Goal: Task Accomplishment & Management: Manage account settings

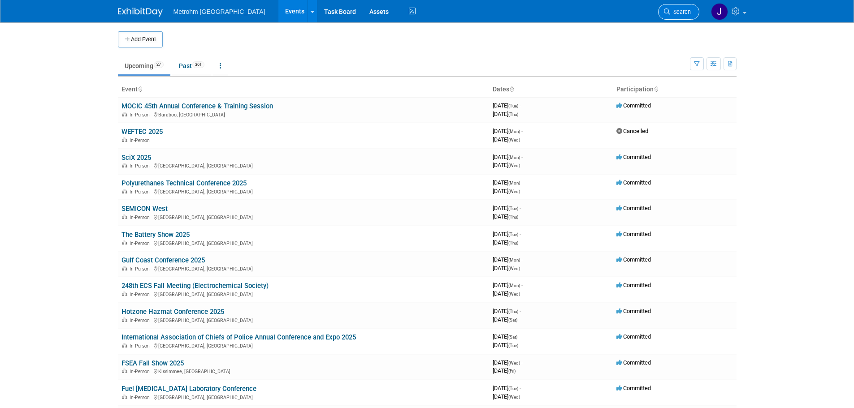
click at [667, 18] on link "Search" at bounding box center [678, 12] width 41 height 16
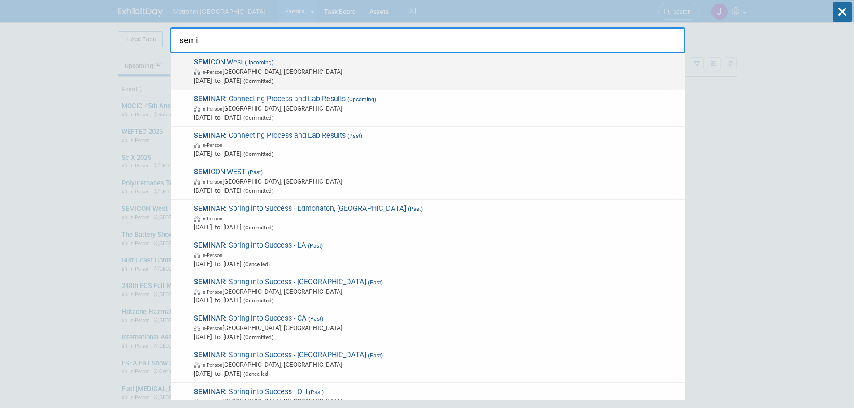
type input "semi"
click at [337, 71] on span "In-Person Phoenix, AZ" at bounding box center [437, 71] width 486 height 9
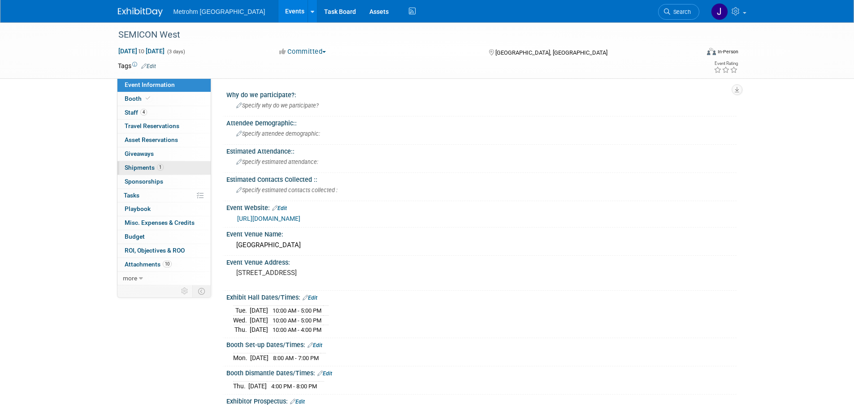
click at [147, 169] on span "Shipments 1" at bounding box center [144, 167] width 39 height 7
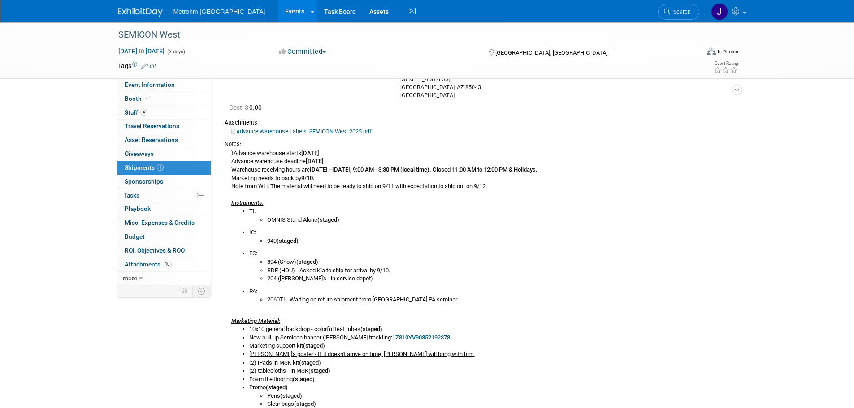
scroll to position [90, 0]
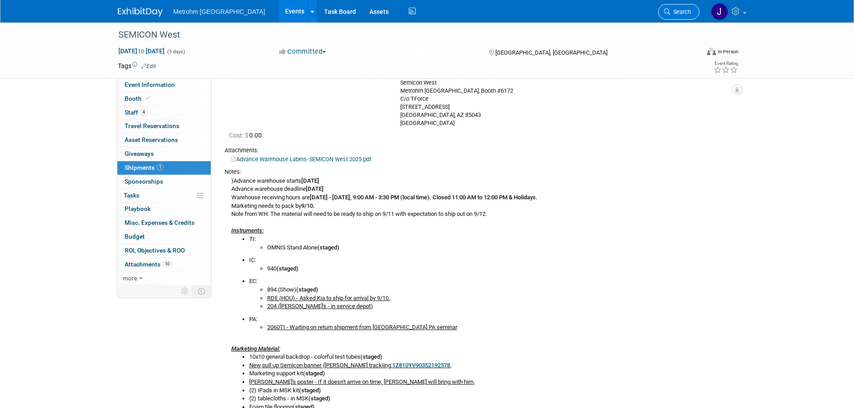
click at [678, 14] on span "Search" at bounding box center [680, 12] width 21 height 7
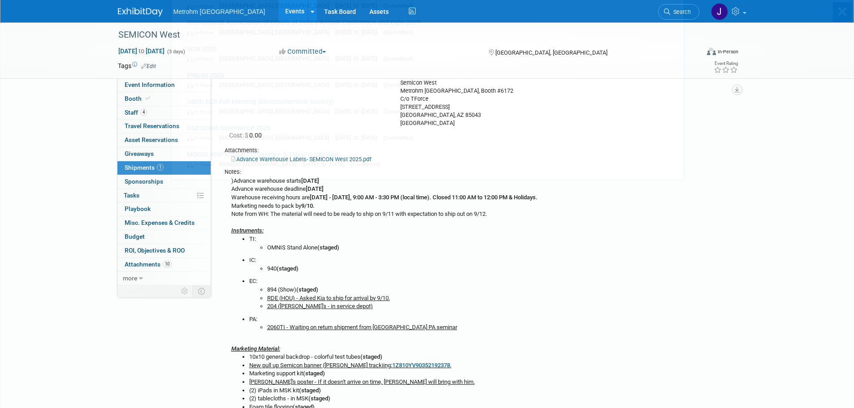
scroll to position [0, 0]
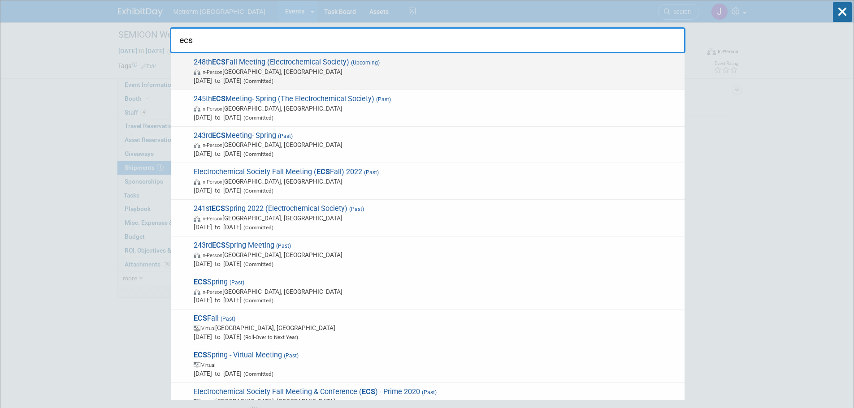
type input "ecs"
click at [396, 72] on span "In-Person Chicago, IL" at bounding box center [437, 71] width 486 height 9
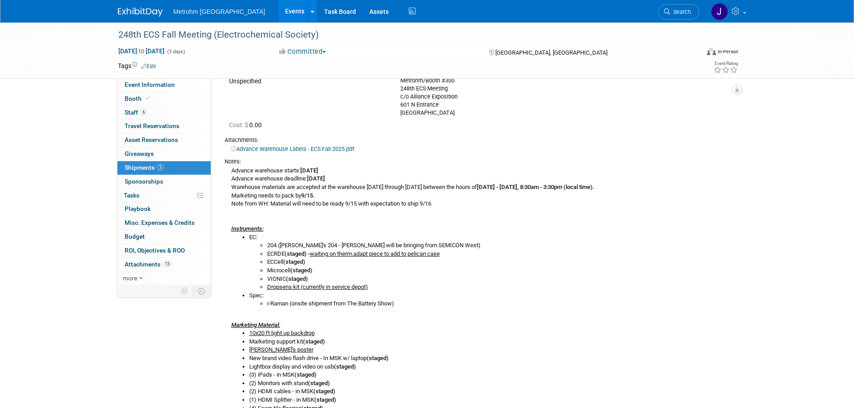
scroll to position [90, 0]
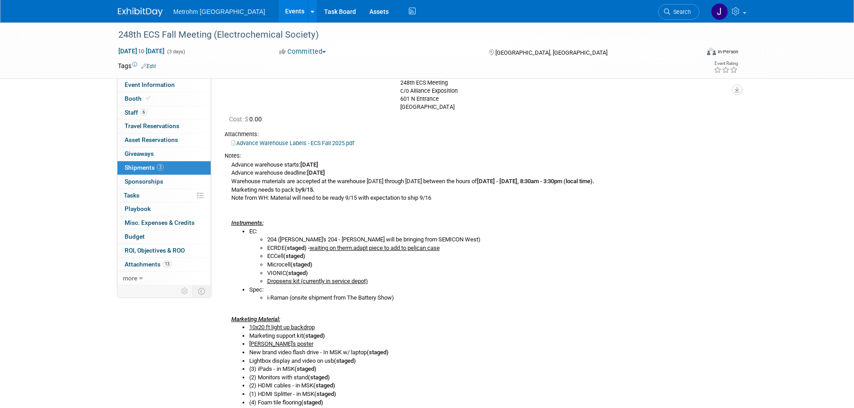
click at [608, 272] on li "VIONIC (staged)" at bounding box center [498, 273] width 463 height 9
click at [557, 314] on div "Advance warehouse starts: [DATE] Advance warehouse deadline: [DATE] Warehouse m…" at bounding box center [477, 396] width 505 height 473
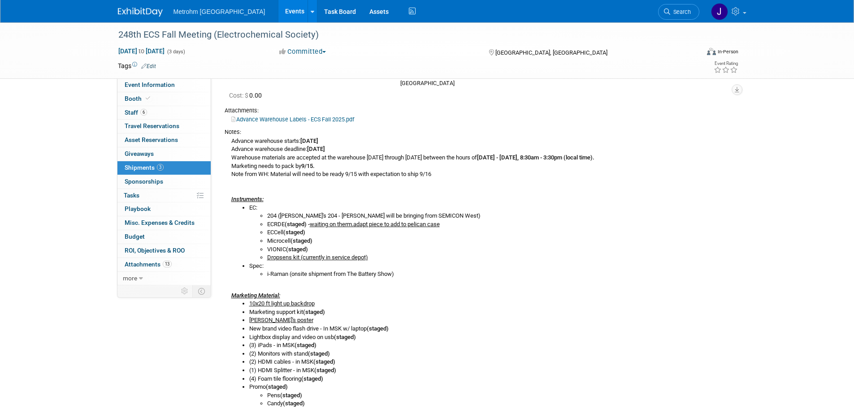
scroll to position [0, 0]
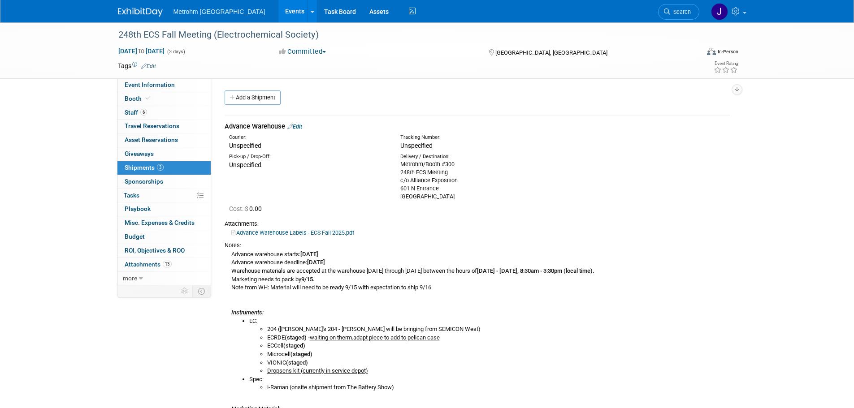
click at [680, 16] on link "Search" at bounding box center [678, 12] width 41 height 16
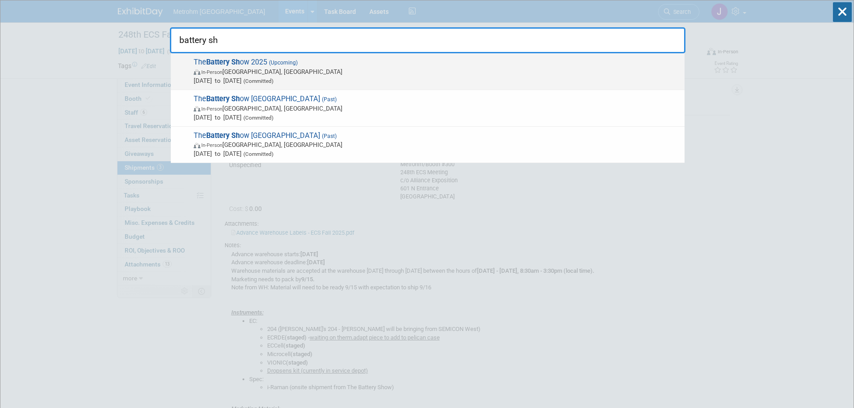
type input "battery sh"
click at [509, 74] on span "In-Person Detroit, MI" at bounding box center [437, 71] width 486 height 9
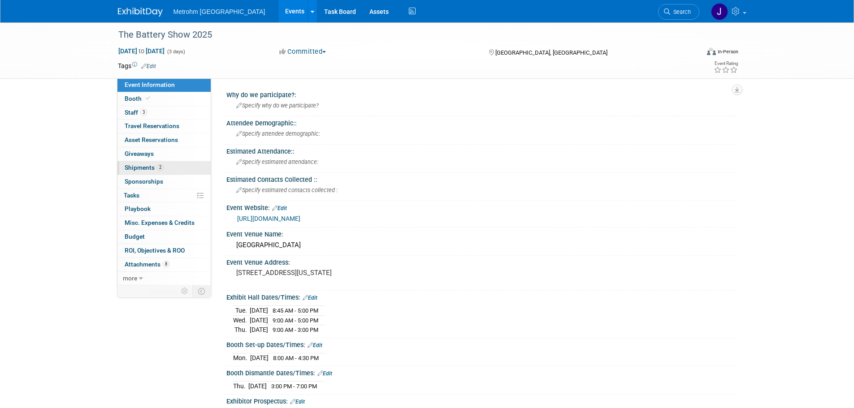
click at [136, 167] on span "Shipments 2" at bounding box center [144, 167] width 39 height 7
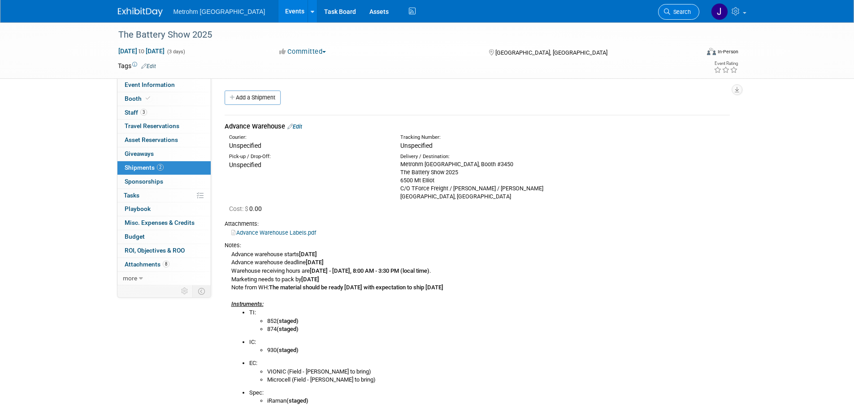
click at [674, 13] on span "Search" at bounding box center [680, 12] width 21 height 7
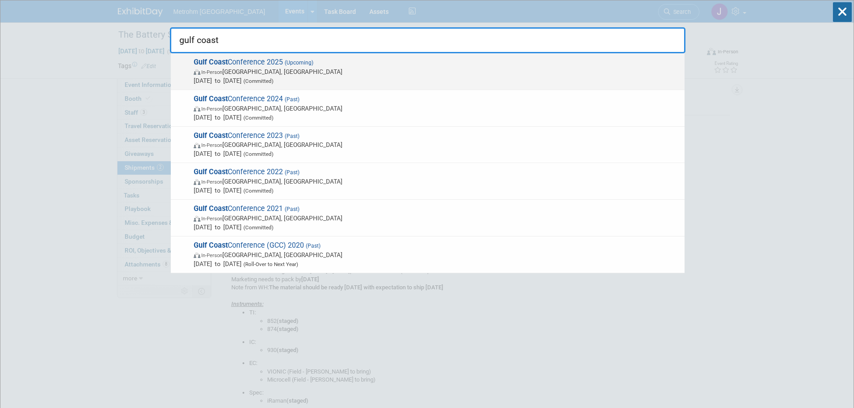
type input "gulf coast"
click at [398, 70] on span "In-Person Galveston, TX" at bounding box center [437, 71] width 486 height 9
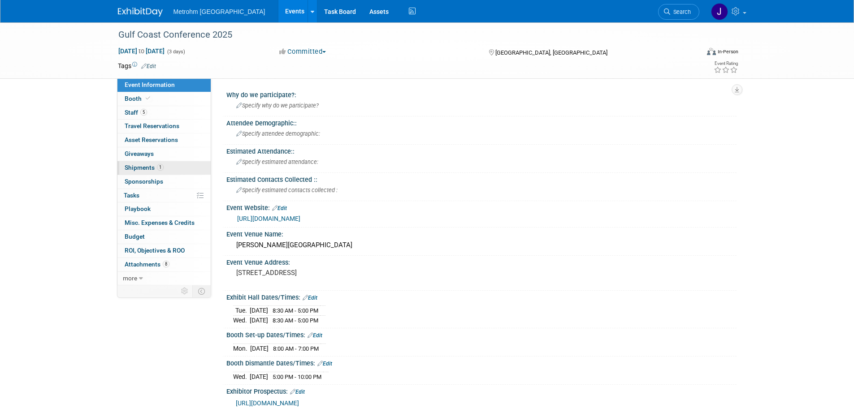
click at [158, 167] on span "1" at bounding box center [160, 167] width 7 height 7
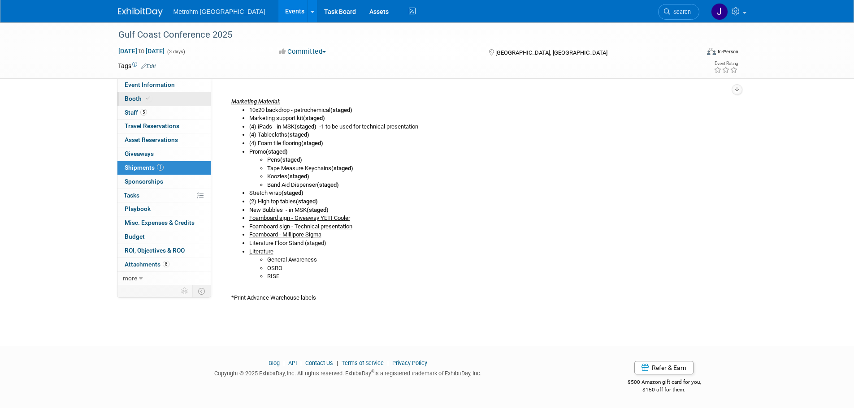
scroll to position [341, 0]
click at [175, 84] on link "Event Information" at bounding box center [163, 84] width 93 height 13
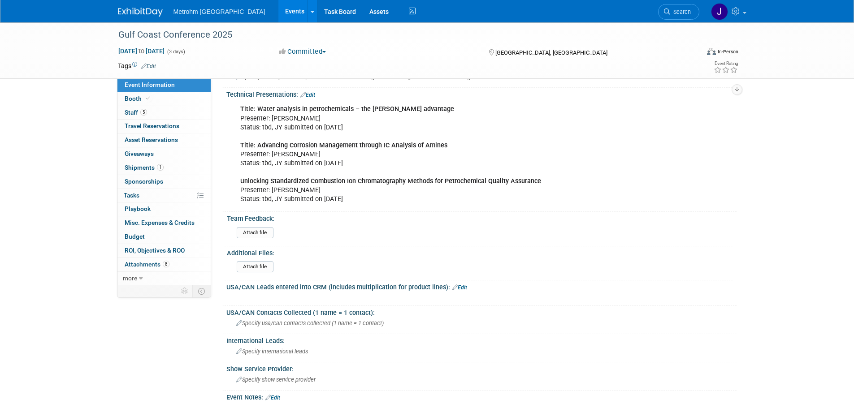
scroll to position [359, 0]
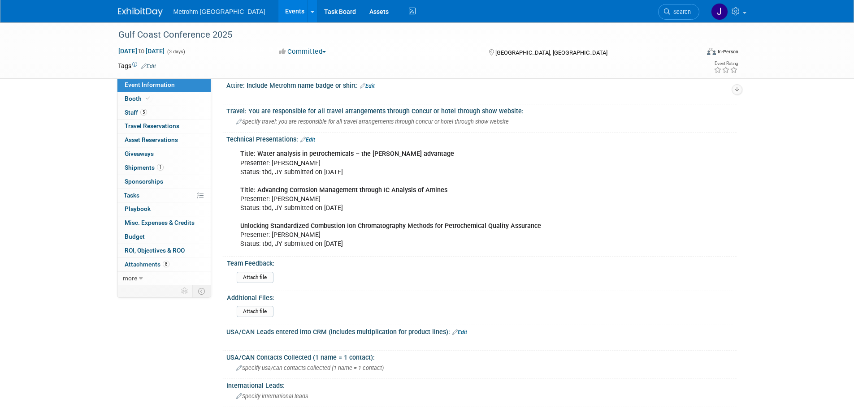
click at [314, 200] on div "Title: Water analysis in petrochemicals – the Karl Fischer Oven advantage Prese…" at bounding box center [436, 199] width 404 height 108
drag, startPoint x: 453, startPoint y: 154, endPoint x: 258, endPoint y: 154, distance: 195.4
click at [258, 154] on div "Title: Water analysis in petrochemicals – the Karl Fischer Oven advantage Prese…" at bounding box center [436, 199] width 404 height 108
copy b "Water analysis in petrochemicals – the Karl Fischer Oven advantage"
click at [311, 138] on link "Edit" at bounding box center [307, 140] width 15 height 6
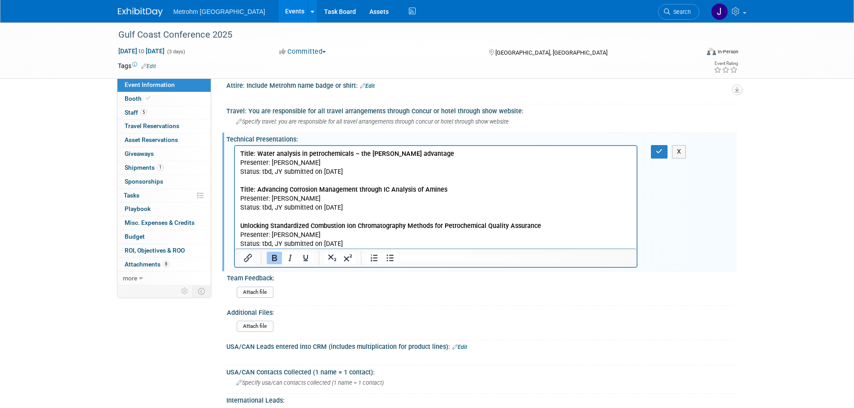
scroll to position [0, 0]
click at [276, 172] on p "Title: Water analysis in petrochemicals – the Karl Fischer Oven advantage Prese…" at bounding box center [436, 199] width 392 height 99
click at [338, 175] on p "Title: Water analysis in petrochemicals – the Karl Fischer Oven advantage Prese…" at bounding box center [436, 199] width 392 height 99
drag, startPoint x: 374, startPoint y: 175, endPoint x: 336, endPoint y: 176, distance: 37.7
click at [336, 176] on p "Title: Water analysis in petrochemicals – the Karl Fischer Oven advantage Prese…" at bounding box center [436, 199] width 392 height 99
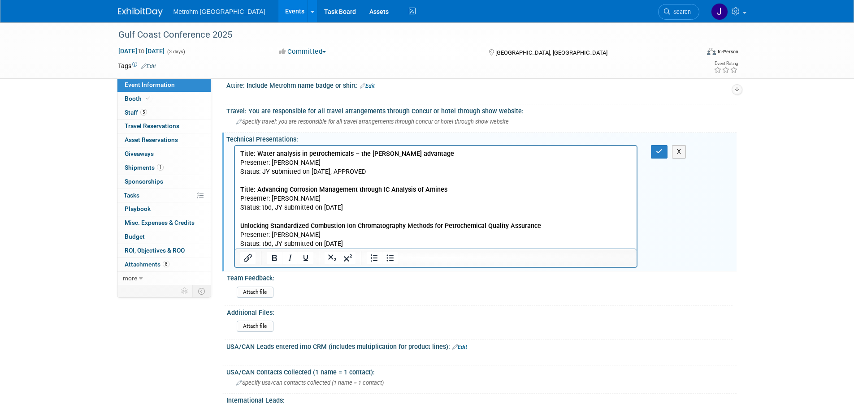
drag, startPoint x: 373, startPoint y: 176, endPoint x: 262, endPoint y: 176, distance: 110.7
click at [262, 176] on p "Title: Water analysis in petrochemicals – the Karl Fischer Oven advantage Prese…" at bounding box center [436, 199] width 392 height 99
copy p "JY submitted on 8/25/25, APPROVED"
drag, startPoint x: 347, startPoint y: 208, endPoint x: 262, endPoint y: 212, distance: 85.7
click at [262, 212] on p "Title: Water analysis in petrochemicals – the Karl Fischer Oven advantage Prese…" at bounding box center [436, 199] width 392 height 99
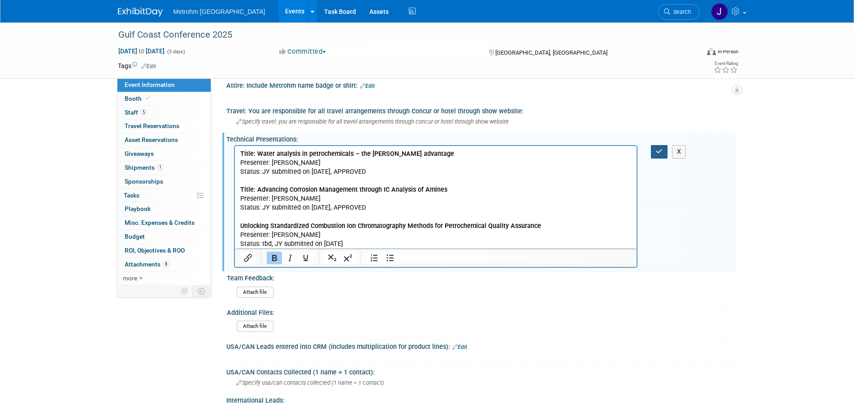
click at [658, 150] on icon "button" at bounding box center [659, 151] width 7 height 6
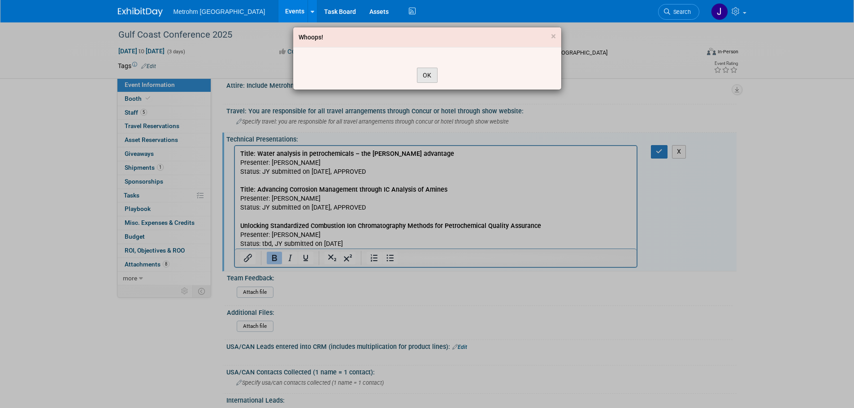
click at [428, 74] on button "OK" at bounding box center [427, 75] width 21 height 15
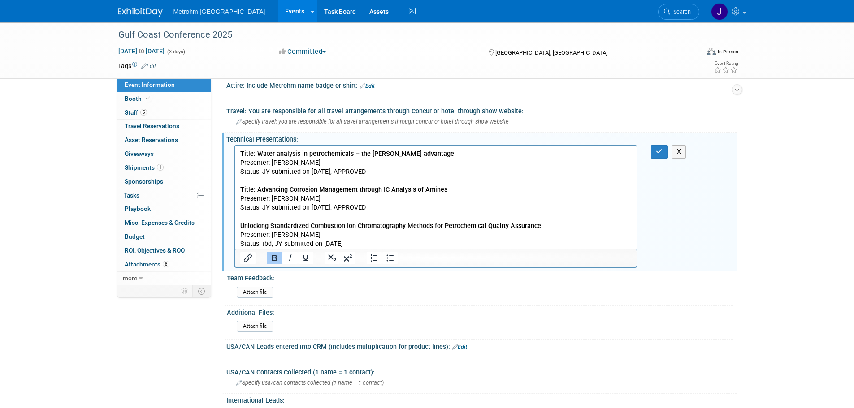
click at [500, 209] on p "Title: Water analysis in petrochemicals – the Karl Fischer Oven advantage Prese…" at bounding box center [436, 199] width 392 height 99
click at [654, 151] on button "button" at bounding box center [659, 151] width 17 height 13
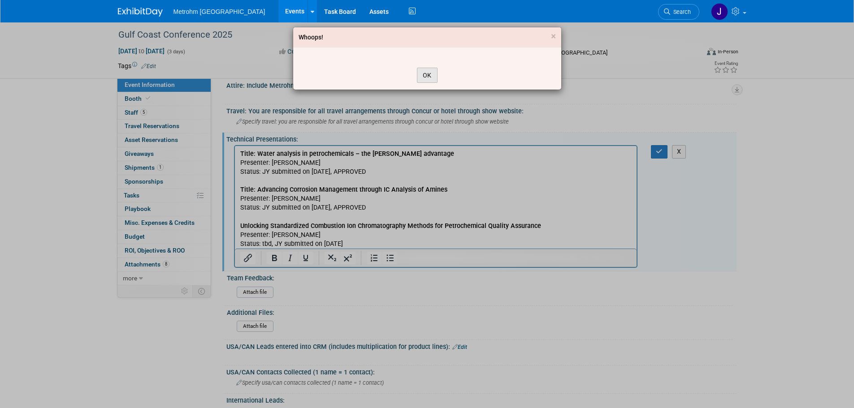
click at [426, 79] on button "OK" at bounding box center [427, 75] width 21 height 15
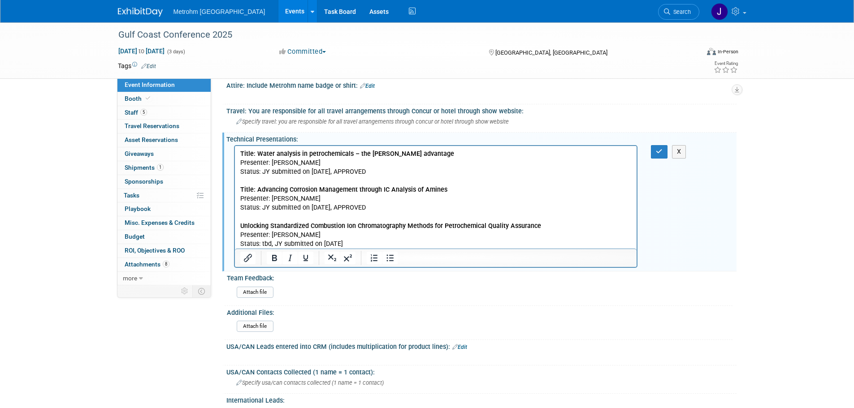
click at [541, 205] on p "Title: Water analysis in petrochemicals – the Karl Fischer Oven advantage Prese…" at bounding box center [436, 199] width 392 height 99
click at [662, 151] on icon "button" at bounding box center [659, 151] width 7 height 6
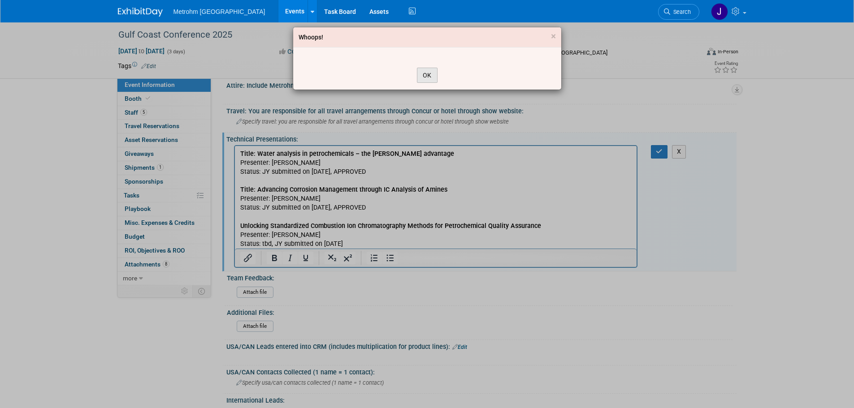
click at [434, 74] on button "OK" at bounding box center [427, 75] width 21 height 15
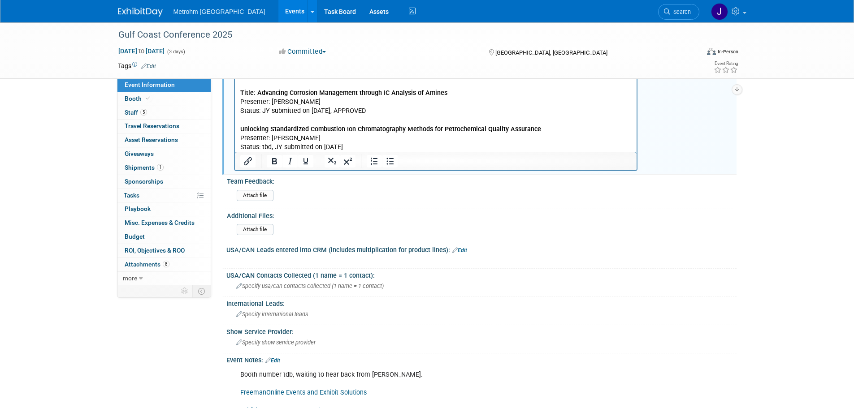
scroll to position [359, 0]
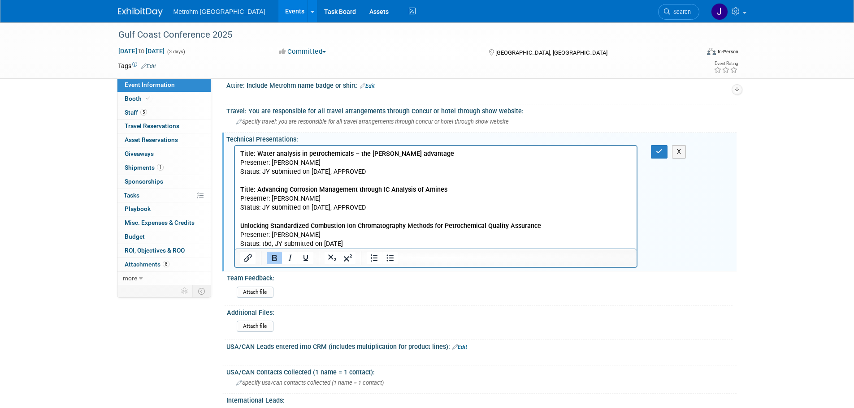
drag, startPoint x: 373, startPoint y: 243, endPoint x: 176, endPoint y: 138, distance: 224.2
click at [234, 146] on html "Title: Water analysis in petrochemicals – the Karl Fischer Oven advantage Prese…" at bounding box center [435, 197] width 402 height 103
copy p "Title: Water analysis in petrochemicals – the Karl Fischer Oven advantage Prese…"
click at [655, 149] on button "button" at bounding box center [659, 151] width 17 height 13
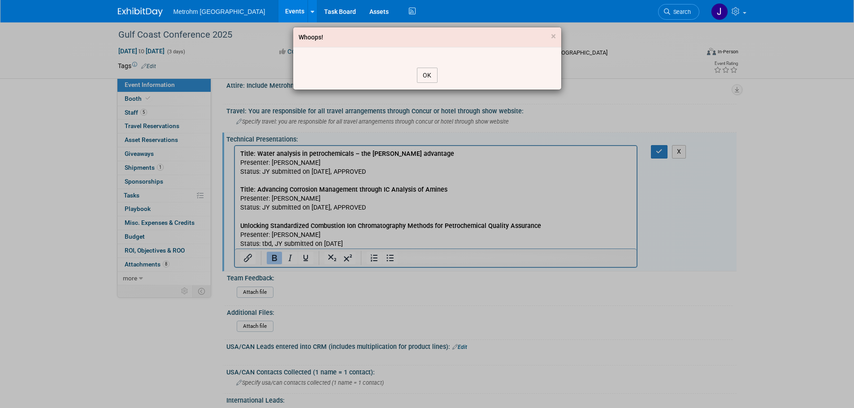
click at [429, 75] on button "OK" at bounding box center [427, 75] width 21 height 15
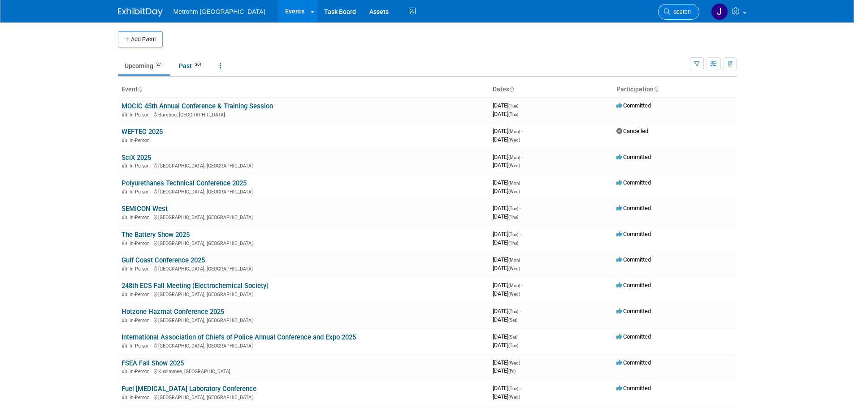
click at [679, 16] on link "Search" at bounding box center [678, 12] width 41 height 16
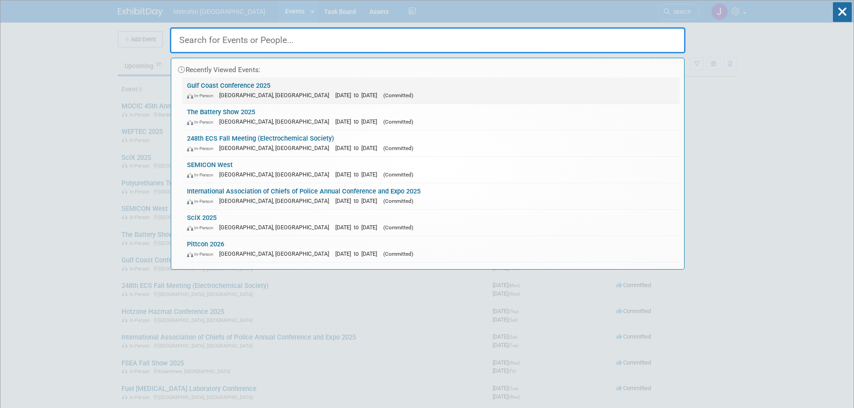
click at [337, 81] on link "Gulf Coast Conference 2025 In-Person Galveston, TX Oct 13, 2025 to Oct 15, 2025…" at bounding box center [430, 91] width 497 height 26
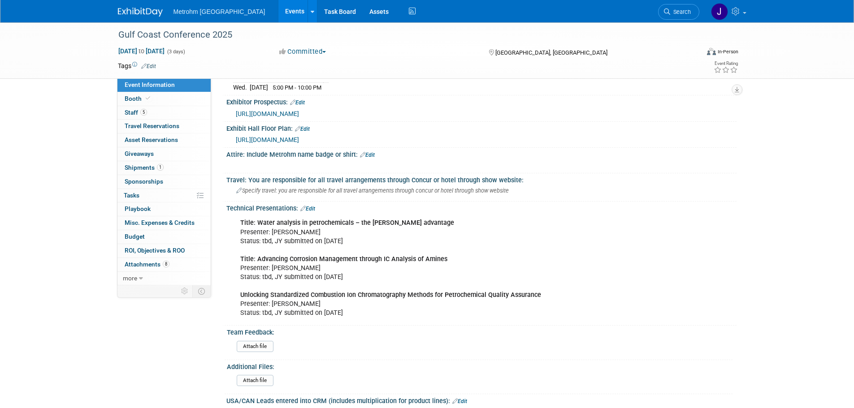
scroll to position [359, 0]
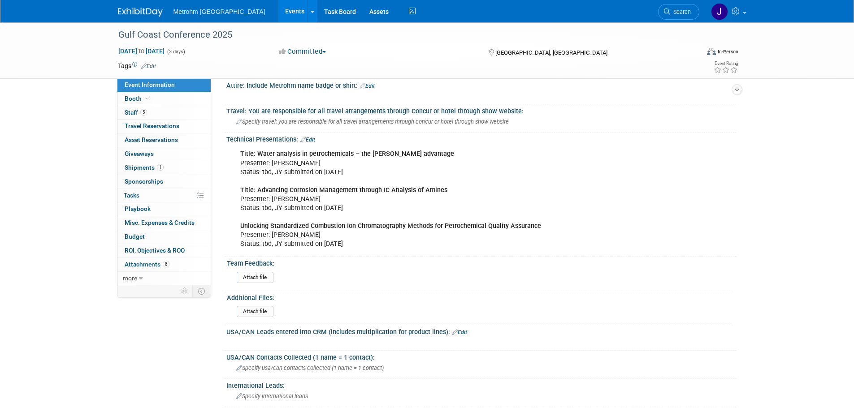
click at [313, 138] on link "Edit" at bounding box center [307, 140] width 15 height 6
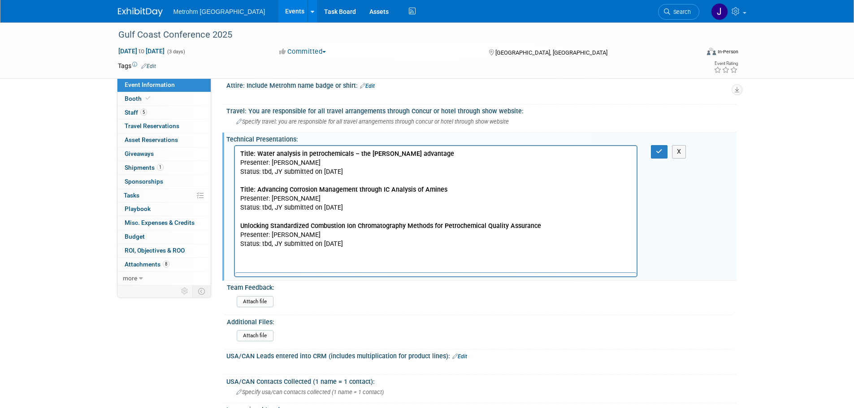
scroll to position [0, 0]
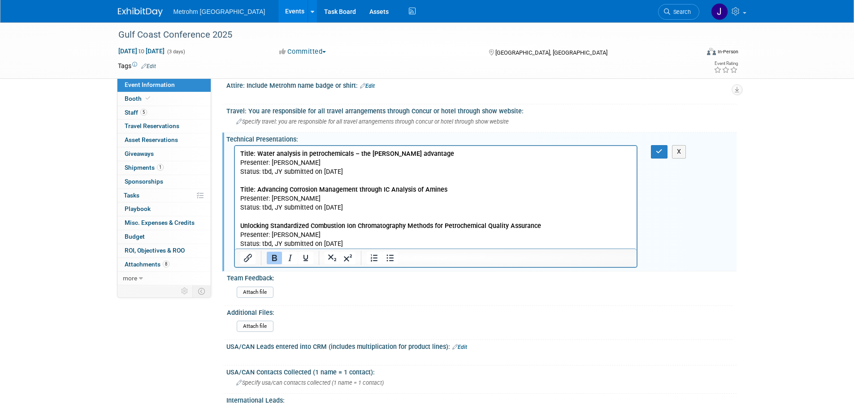
drag, startPoint x: 223, startPoint y: 180, endPoint x: 415, endPoint y: 276, distance: 215.1
click at [234, 146] on html "Title: Water analysis in petrochemicals – the Karl Fischer Oven advantage Prese…" at bounding box center [435, 197] width 402 height 103
click at [653, 152] on button "button" at bounding box center [659, 151] width 17 height 13
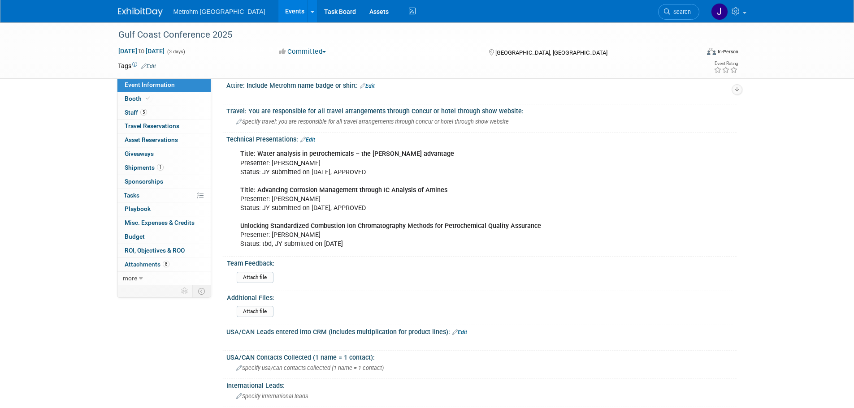
click at [683, 10] on span "Search" at bounding box center [680, 12] width 21 height 7
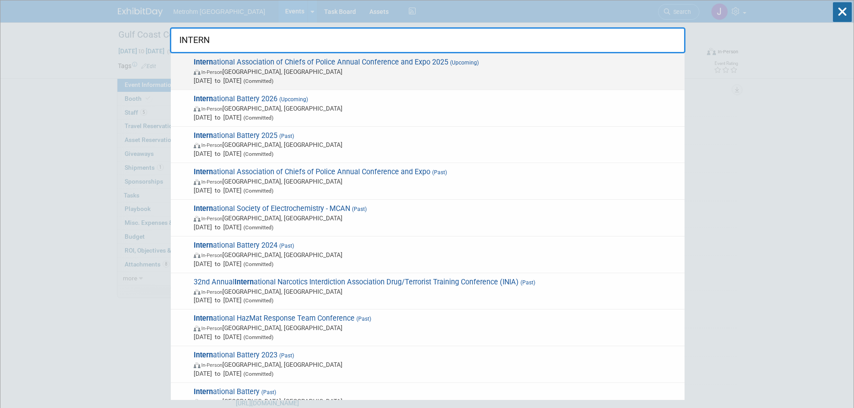
type input "INTERN"
click at [380, 66] on span "Intern ational Association of Chiefs of Police Annual Conference and Expo 2025 …" at bounding box center [435, 71] width 489 height 27
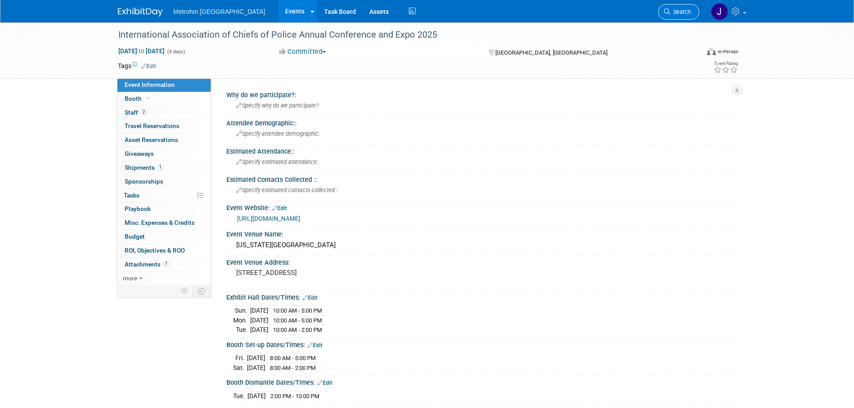
click at [676, 15] on span "Search" at bounding box center [680, 12] width 21 height 7
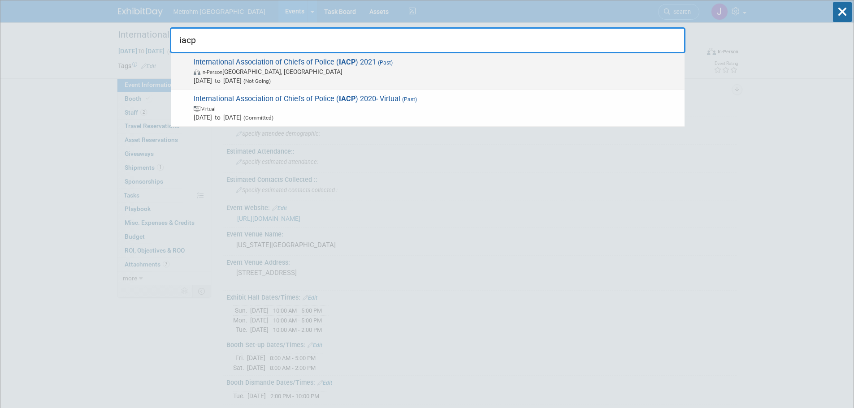
type input "iacp"
click at [536, 67] on span "In-Person New Orleans, LA" at bounding box center [437, 71] width 486 height 9
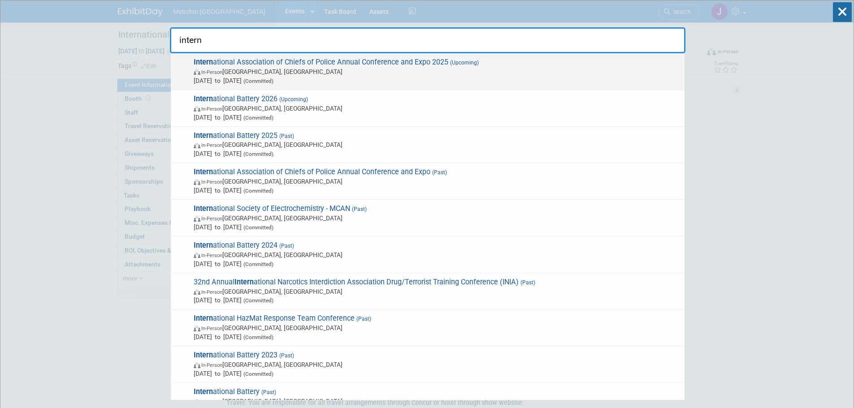
type input "intern"
click at [415, 76] on span "[DATE] to [DATE] (Committed)" at bounding box center [437, 80] width 486 height 9
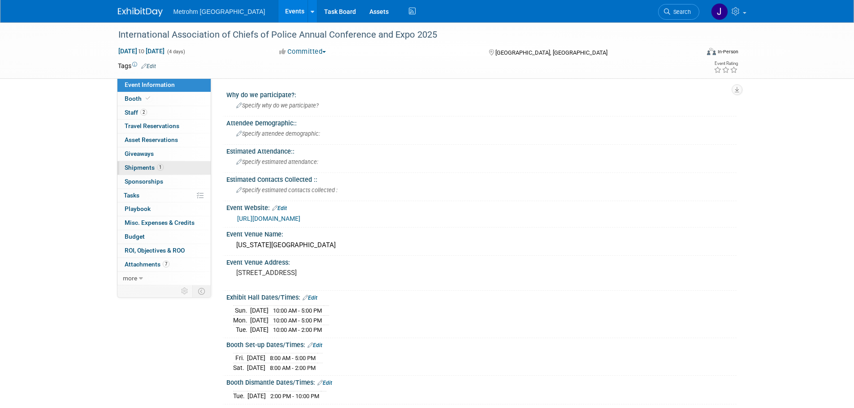
click at [153, 166] on span "Shipments 1" at bounding box center [144, 167] width 39 height 7
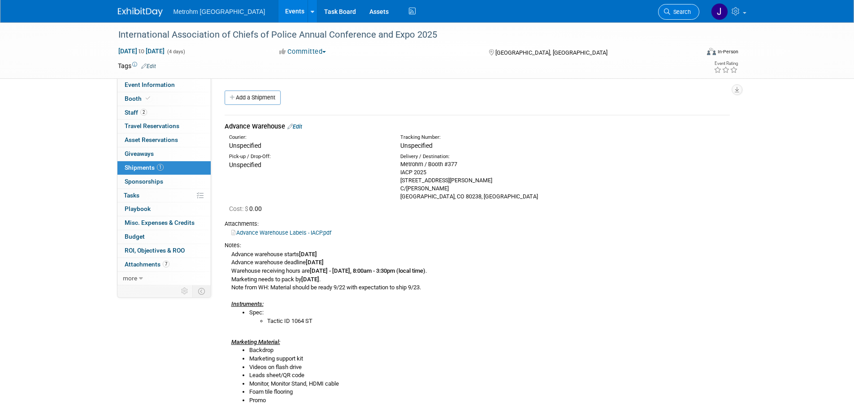
click at [678, 12] on span "Search" at bounding box center [680, 12] width 21 height 7
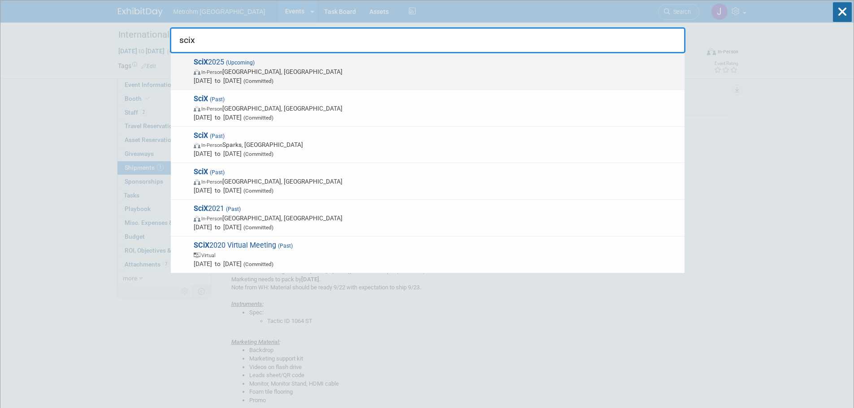
type input "scix"
click at [437, 76] on span "Oct 6, 2025 to Oct 8, 2025 (Committed)" at bounding box center [437, 80] width 486 height 9
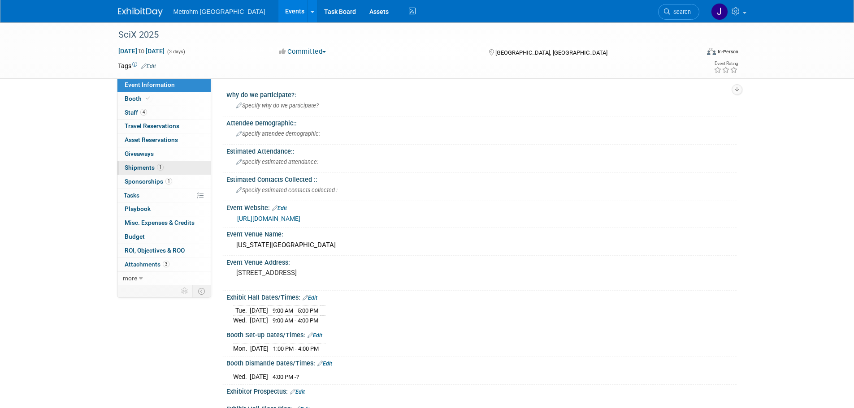
click at [168, 166] on link "1 Shipments 1" at bounding box center [163, 167] width 93 height 13
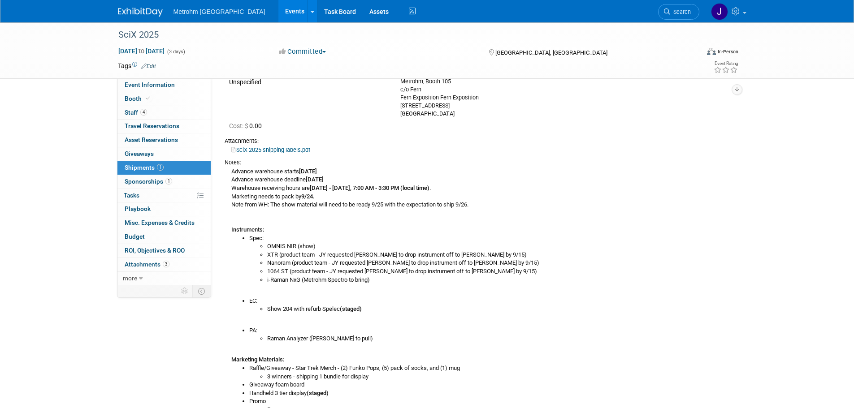
scroll to position [90, 0]
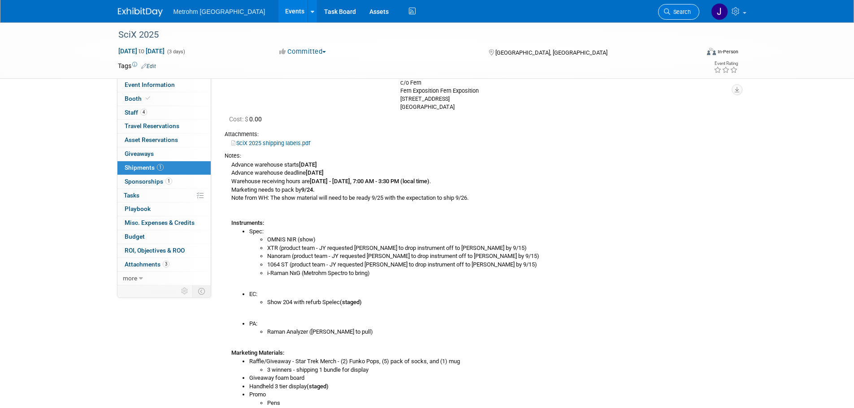
click at [668, 17] on link "Search" at bounding box center [678, 12] width 41 height 16
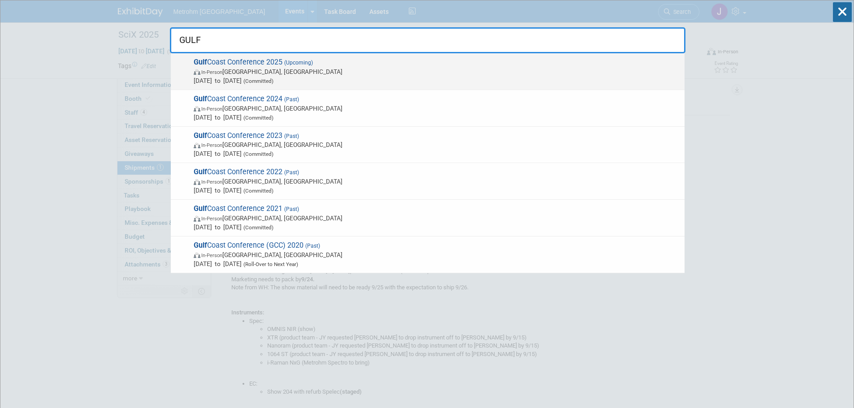
type input "GULF"
click at [412, 78] on span "[DATE] to [DATE] (Committed)" at bounding box center [437, 80] width 486 height 9
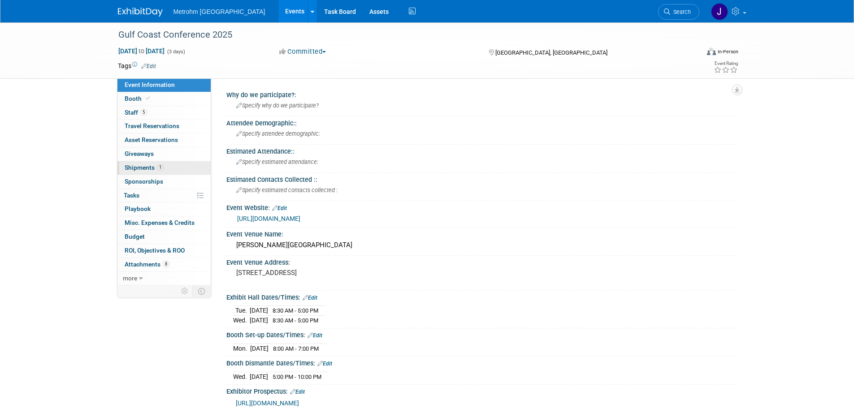
click at [154, 165] on span "Shipments 1" at bounding box center [144, 167] width 39 height 7
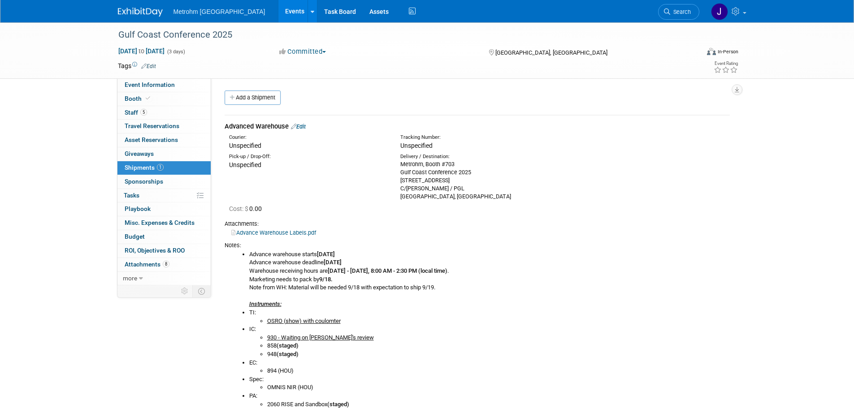
click at [300, 128] on link "Edit" at bounding box center [298, 126] width 15 height 7
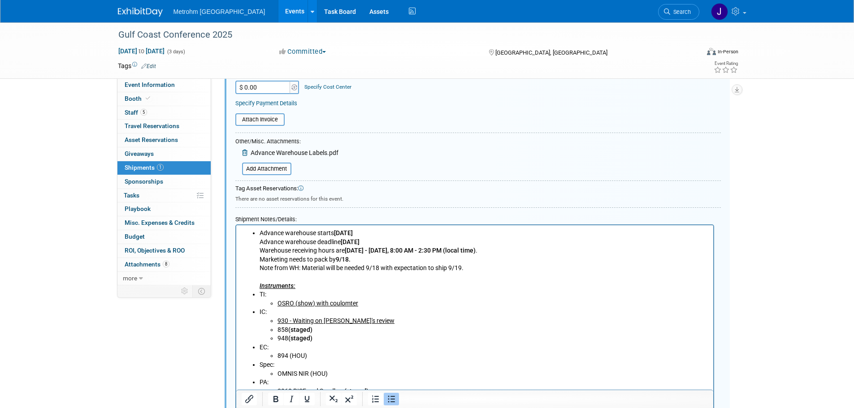
scroll to position [417, 0]
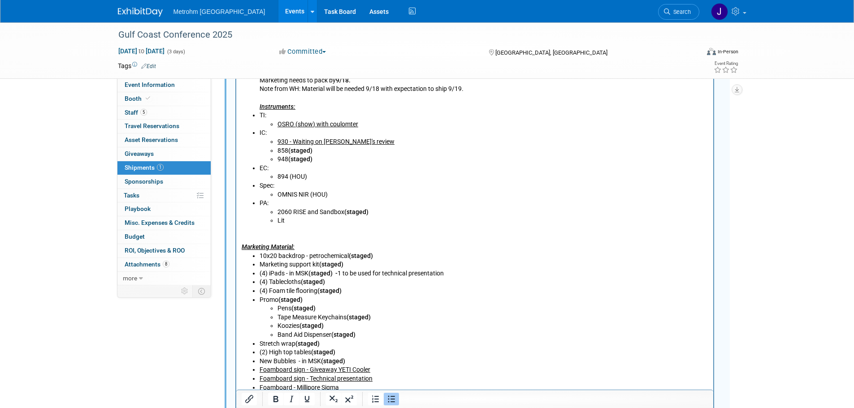
click at [375, 142] on li "930 - Waiting on Jay's review" at bounding box center [492, 142] width 431 height 9
drag, startPoint x: 303, startPoint y: 153, endPoint x: 289, endPoint y: 154, distance: 13.9
click at [289, 154] on li "858 (staged)" at bounding box center [492, 151] width 431 height 9
copy b "(staged)"
drag, startPoint x: 352, startPoint y: 141, endPoint x: 294, endPoint y: 143, distance: 57.9
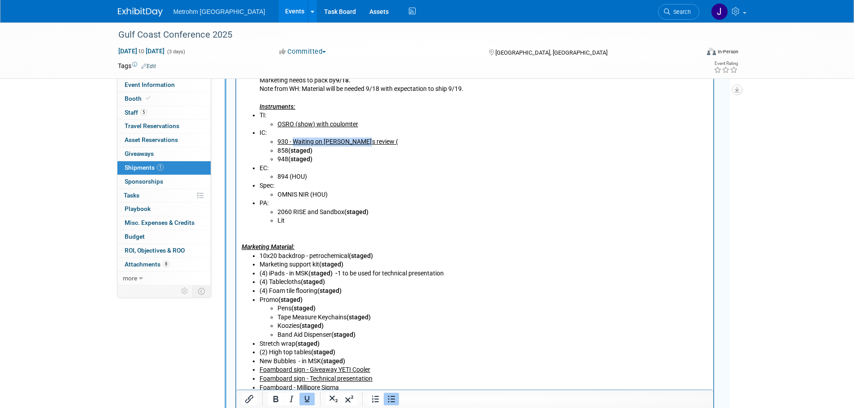
click at [294, 143] on li "930 - Waiting on Jay's review (" at bounding box center [492, 142] width 431 height 9
drag, startPoint x: 317, startPoint y: 143, endPoint x: 275, endPoint y: 144, distance: 41.7
click at [275, 144] on ul "930 - (staged) 858 (staged) 948 (staged)" at bounding box center [483, 151] width 449 height 26
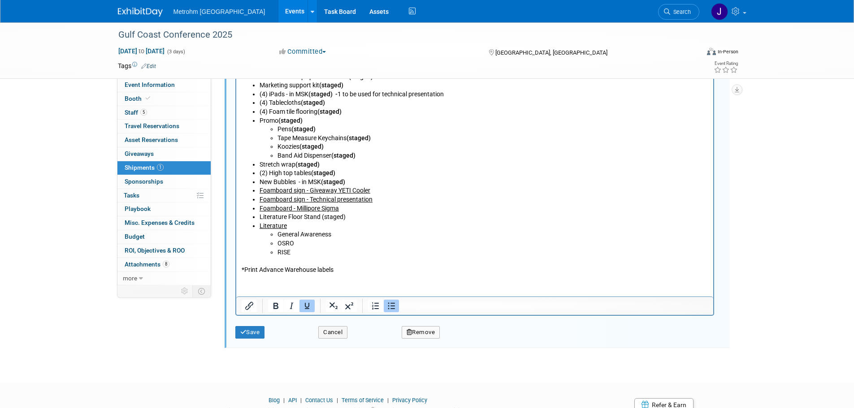
click at [308, 303] on icon "Underline" at bounding box center [306, 306] width 4 height 6
click at [252, 329] on button "Save" at bounding box center [250, 332] width 30 height 13
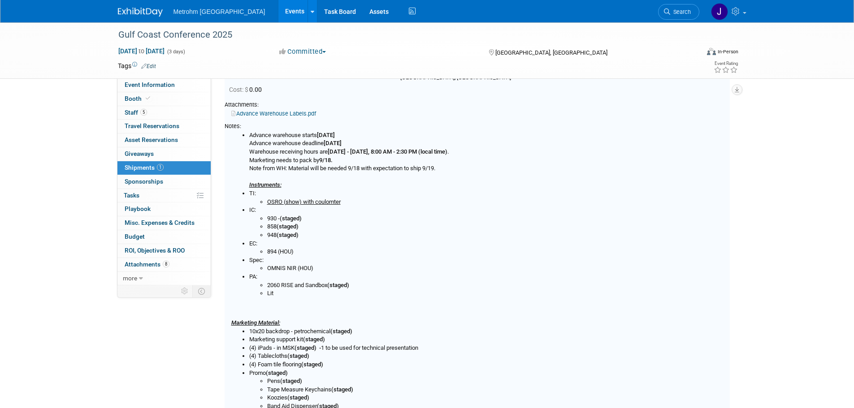
scroll to position [103, 0]
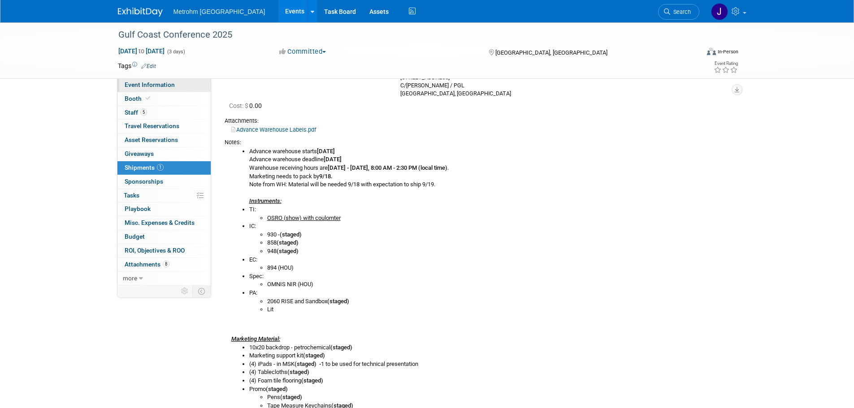
click at [188, 84] on link "Event Information" at bounding box center [163, 84] width 93 height 13
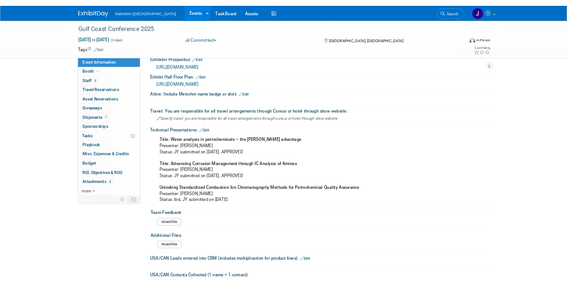
scroll to position [314, 0]
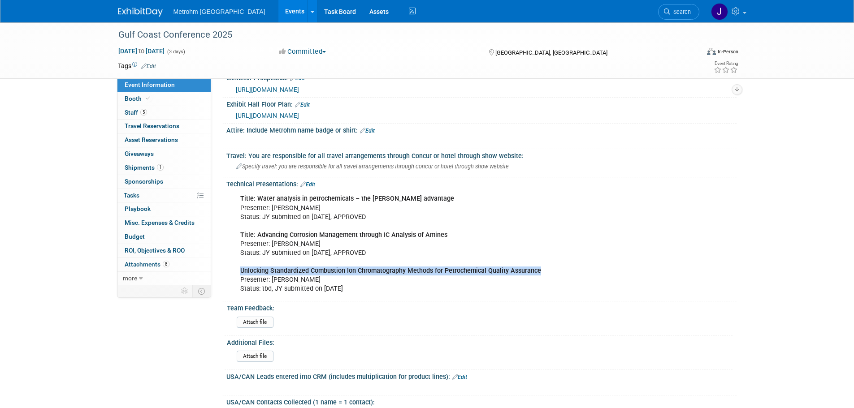
drag, startPoint x: 545, startPoint y: 268, endPoint x: 242, endPoint y: 273, distance: 303.0
click at [242, 273] on div "Title: Water analysis in petrochemicals – the Karl Fischer Oven advantage Prese…" at bounding box center [436, 244] width 404 height 108
copy b "Unlocking Standardized Combustion Ion Chromatography Methods for Petrochemical …"
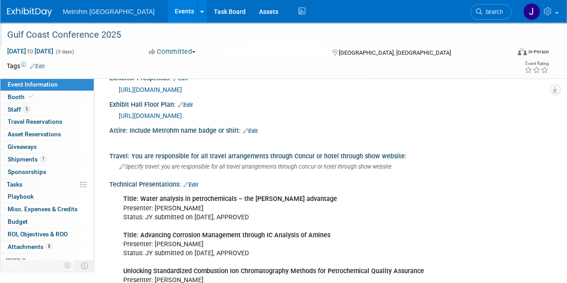
click at [434, 45] on div "Gulf Coast Conference 2025" at bounding box center [255, 34] width 510 height 24
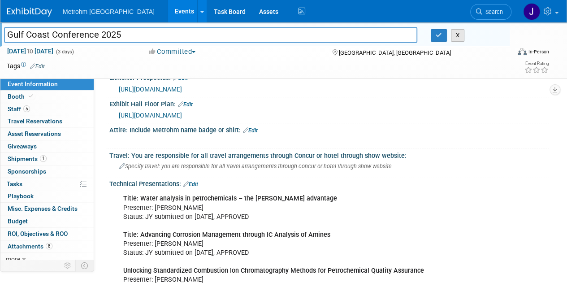
click at [457, 39] on button "X" at bounding box center [458, 35] width 14 height 13
